Goal: Information Seeking & Learning: Find specific fact

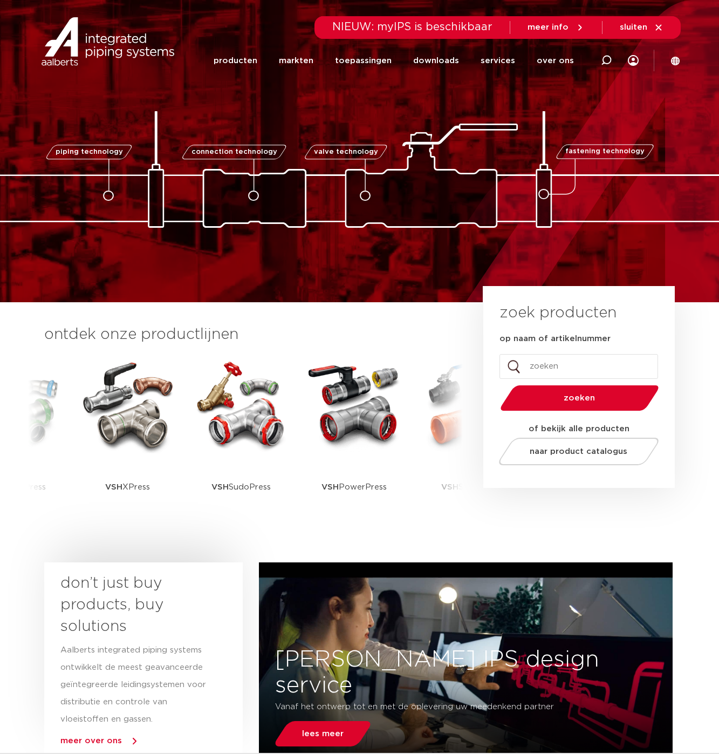
click at [568, 371] on input "op naam of artikelnummer" at bounding box center [579, 366] width 159 height 25
type input "5521"
click at [496, 384] on button "zoeken" at bounding box center [579, 398] width 167 height 28
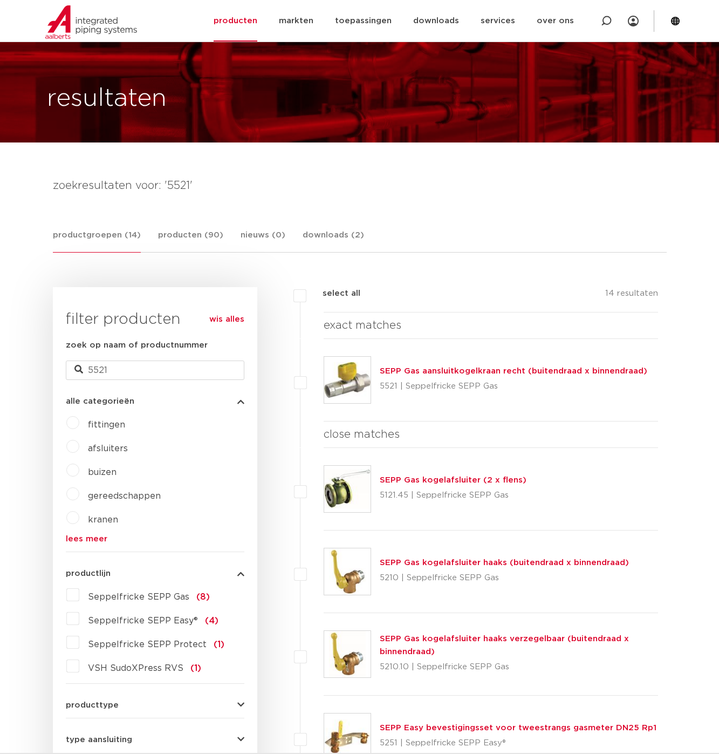
click at [525, 368] on link "SEPP Gas aansluitkogelkraan recht (buitendraad x binnendraad)" at bounding box center [514, 371] width 268 height 8
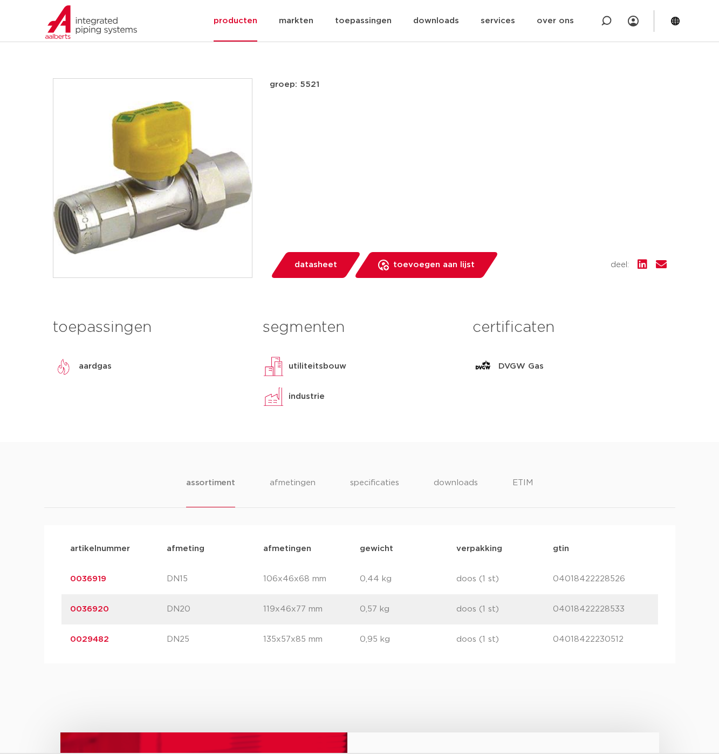
scroll to position [378, 0]
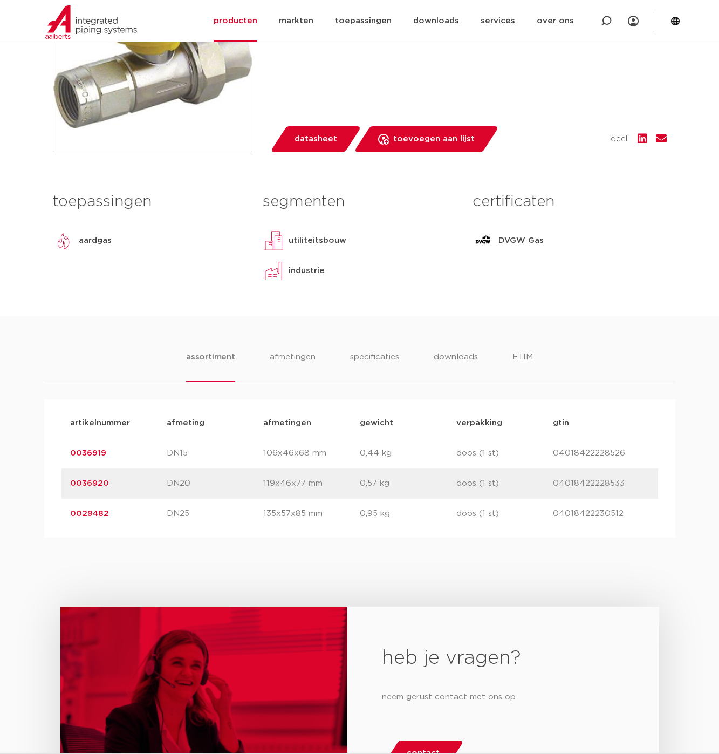
click at [91, 450] on link "0036919" at bounding box center [88, 453] width 36 height 8
click at [87, 452] on link "0036919" at bounding box center [88, 453] width 36 height 8
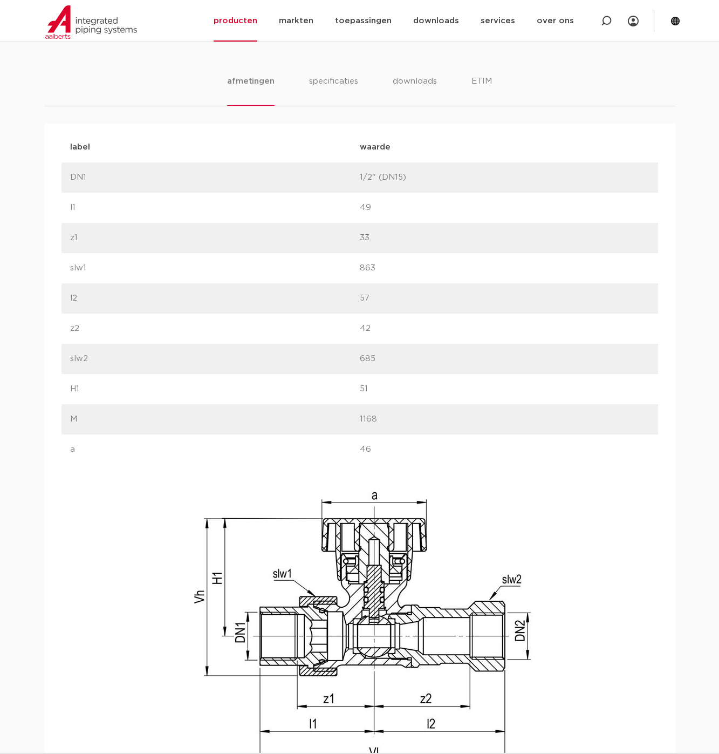
scroll to position [630, 0]
